Goal: Find specific page/section: Find specific page/section

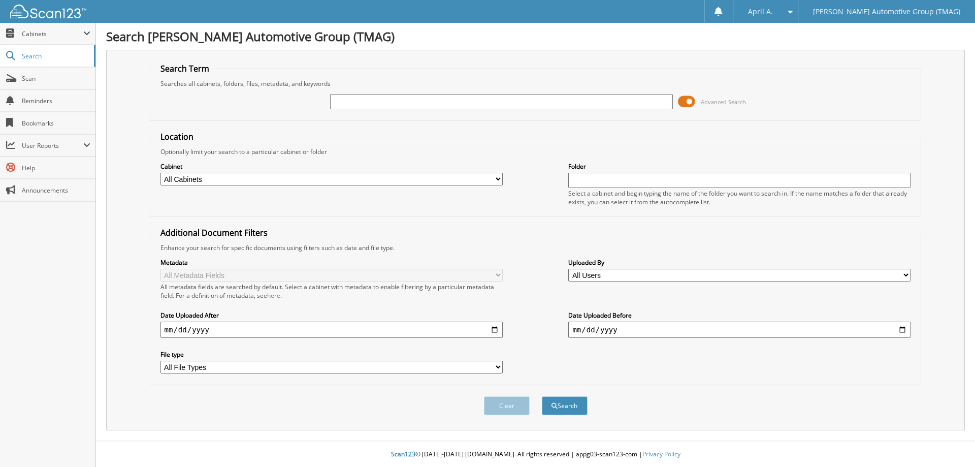
click at [417, 98] on input "text" at bounding box center [501, 101] width 342 height 15
type input "1071233"
click at [542, 396] on button "Search" at bounding box center [565, 405] width 46 height 19
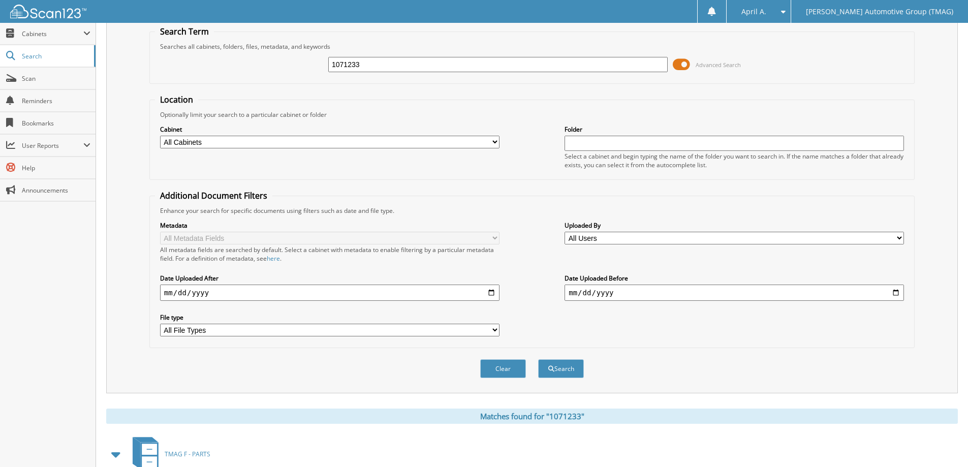
scroll to position [101, 0]
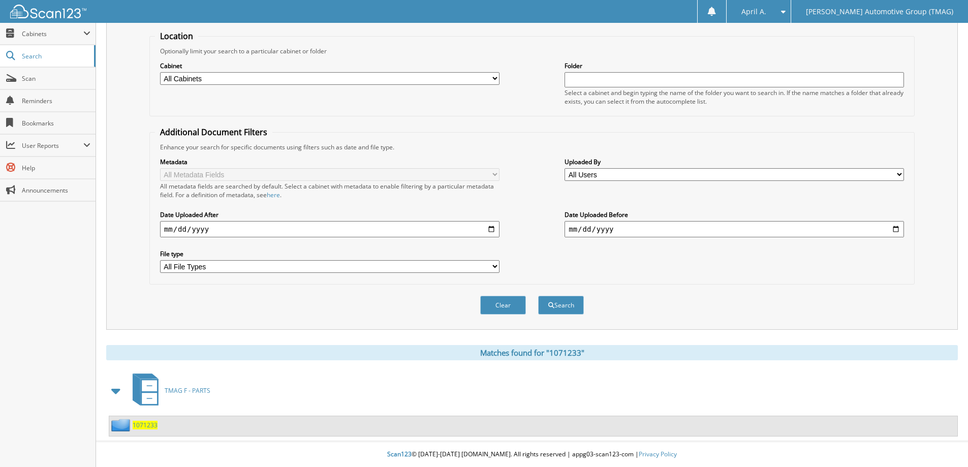
click at [149, 427] on span "1071233" at bounding box center [145, 425] width 25 height 9
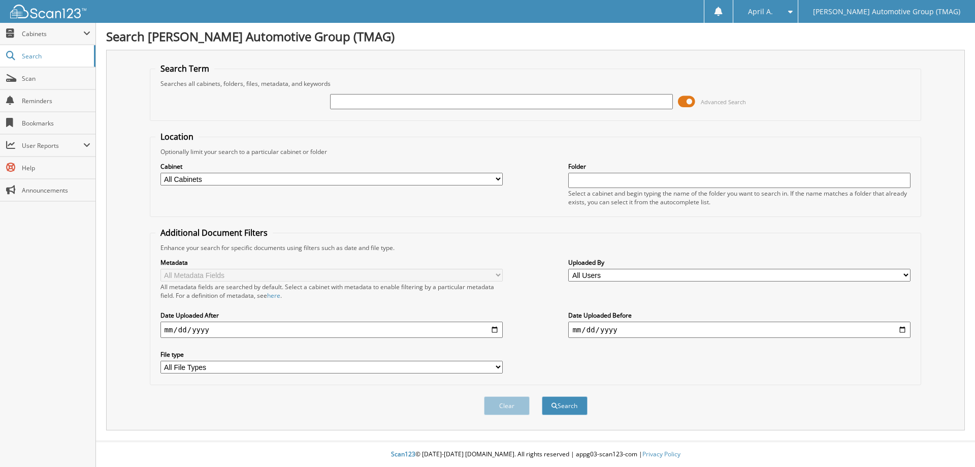
click at [344, 105] on input "text" at bounding box center [501, 101] width 342 height 15
type input "hma063025"
click at [542, 396] on button "Search" at bounding box center [565, 405] width 46 height 19
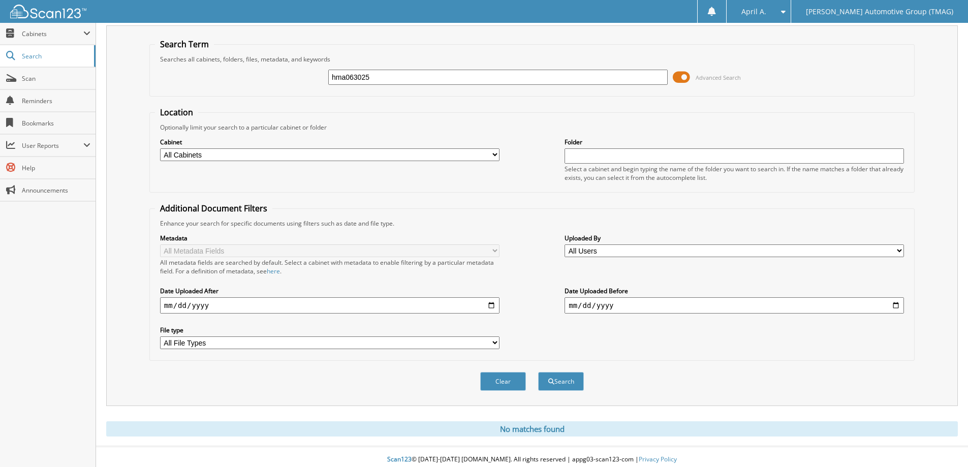
scroll to position [30, 0]
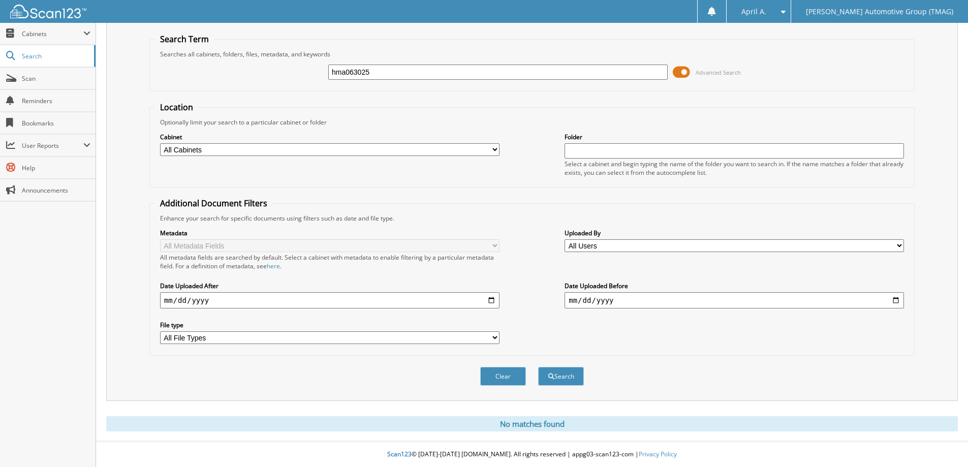
drag, startPoint x: 384, startPoint y: 75, endPoint x: 231, endPoint y: 66, distance: 153.1
click at [228, 70] on div "hma063025 Advanced Search" at bounding box center [532, 71] width 754 height 27
type input "HMA063025"
click at [538, 367] on button "Search" at bounding box center [561, 376] width 46 height 19
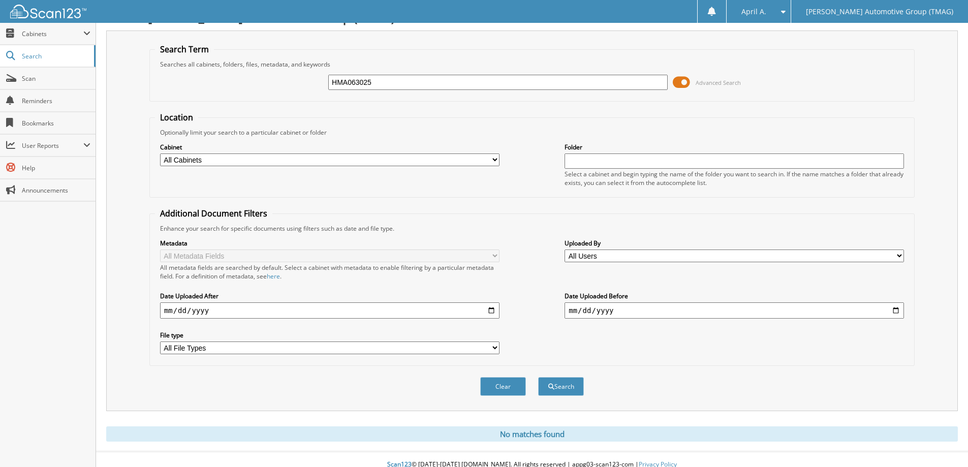
scroll to position [30, 0]
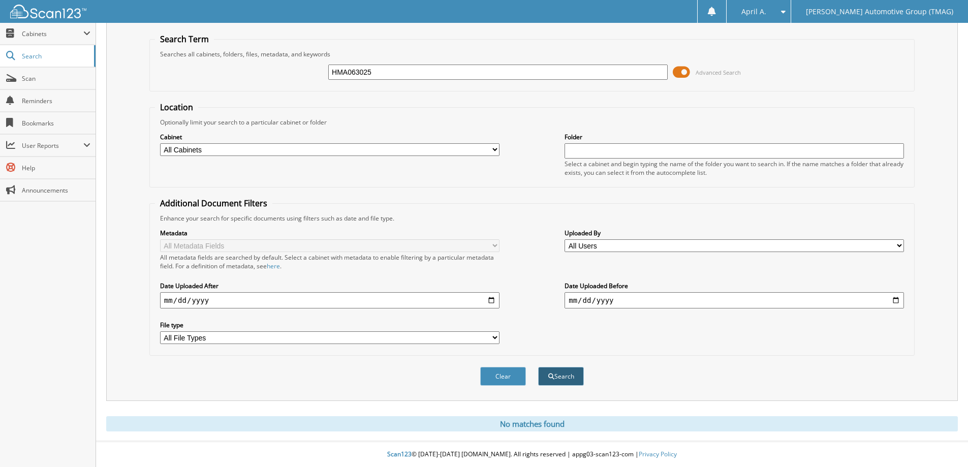
click at [552, 379] on button "Search" at bounding box center [561, 376] width 46 height 19
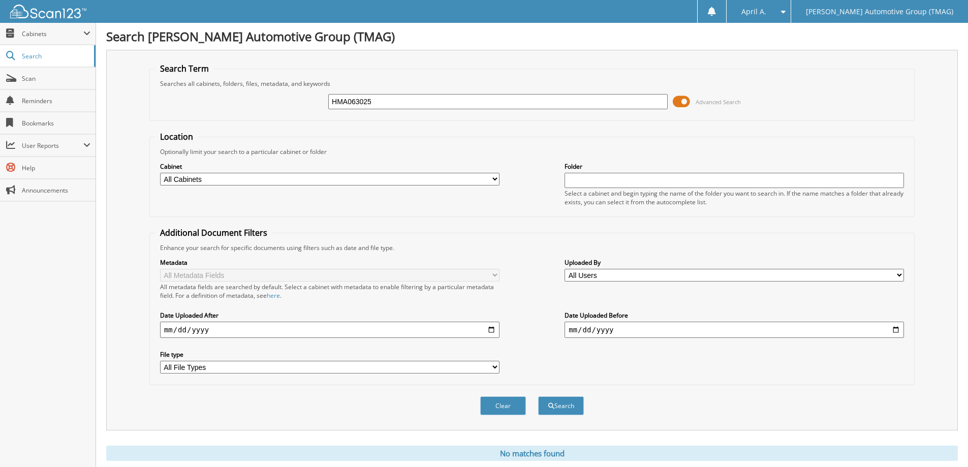
click at [494, 179] on select "All Cabinets ACCOUNTS PAYABLE CAR DEALS PARTS SERVICE RO TMAG - BANK STATEMENTS…" at bounding box center [329, 179] width 339 height 13
select select "48022"
click at [160, 173] on select "All Cabinets ACCOUNTS PAYABLE CAR DEALS PARTS SERVICE RO TMAG - BANK STATEMENTS…" at bounding box center [329, 179] width 339 height 13
click at [43, 36] on span "Cabinets" at bounding box center [52, 33] width 61 height 9
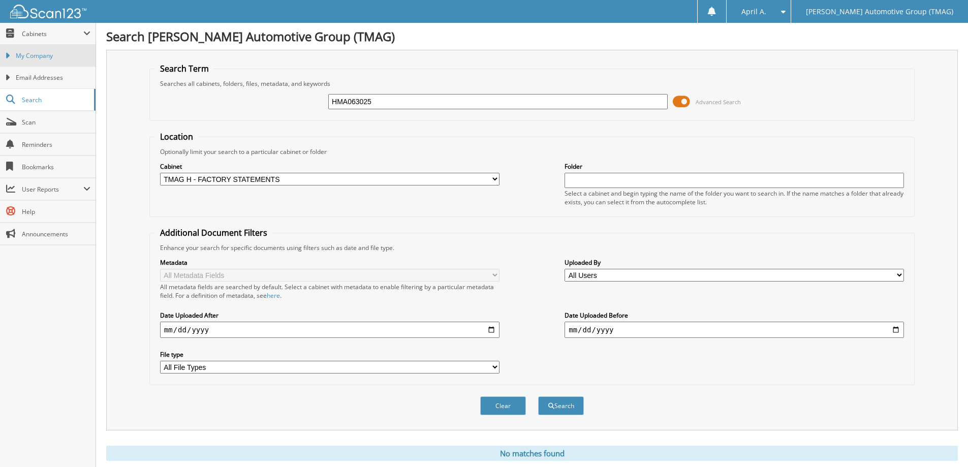
click at [20, 53] on span "My Company" at bounding box center [53, 55] width 75 height 9
